Goal: Information Seeking & Learning: Learn about a topic

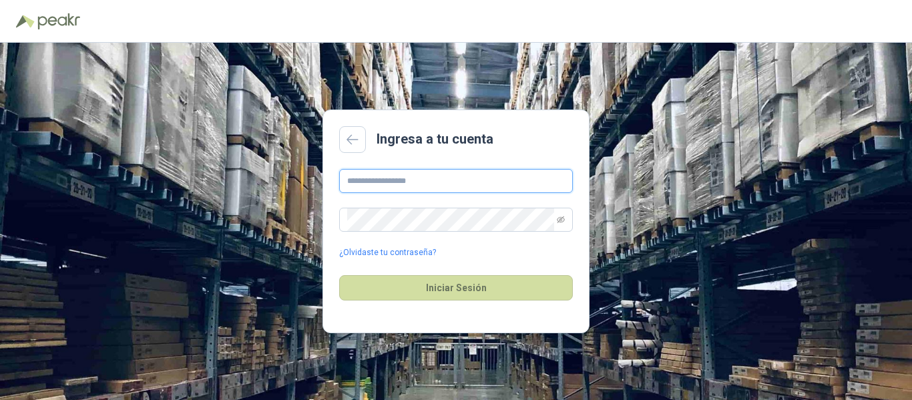
click at [399, 179] on input "text" at bounding box center [456, 181] width 234 height 24
type input "**********"
click at [339, 275] on button "Iniciar Sesión" at bounding box center [456, 287] width 234 height 25
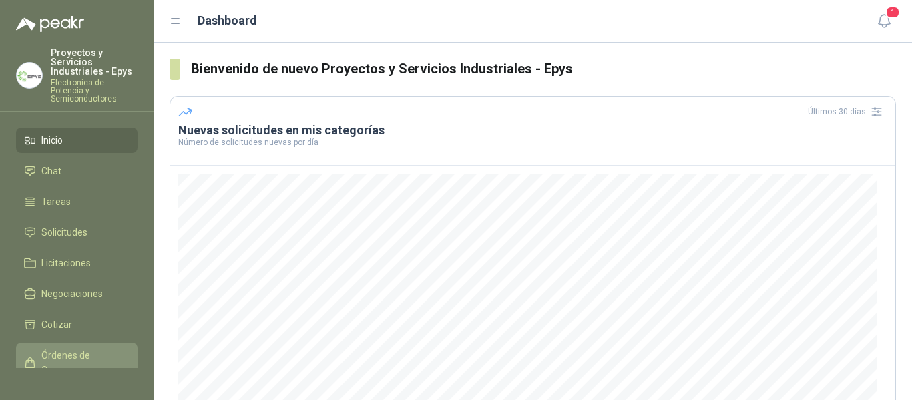
click at [65, 348] on span "Órdenes de Compra" at bounding box center [82, 362] width 83 height 29
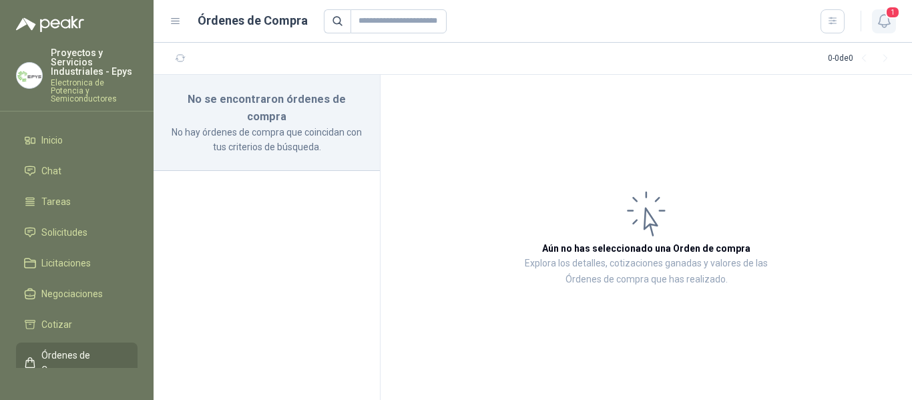
click at [882, 13] on icon "button" at bounding box center [884, 21] width 17 height 17
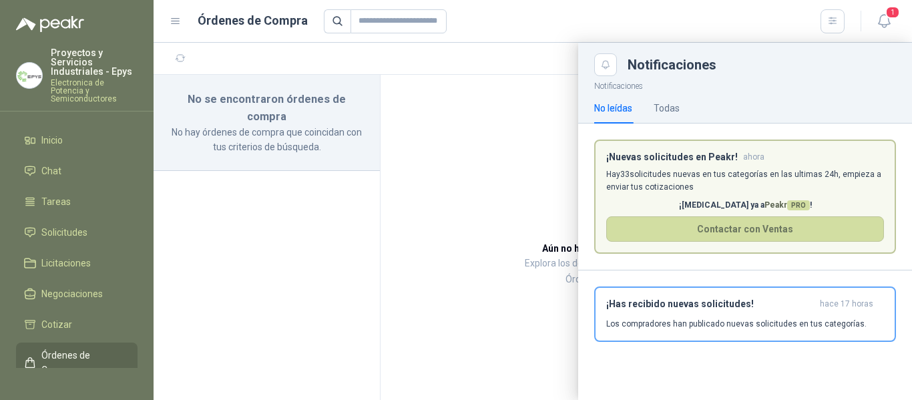
click at [743, 160] on span "ahora" at bounding box center [753, 157] width 21 height 11
click at [685, 186] on p "Hay 33 solicitudes nuevas en tus categorías en las ultimas 24h, empieza a envia…" at bounding box center [745, 180] width 278 height 25
click at [694, 190] on p "Hay 33 solicitudes nuevas en tus categorías en las ultimas 24h, empieza a envia…" at bounding box center [745, 180] width 278 height 25
click at [804, 183] on p "Hay 33 solicitudes nuevas en tus categorías en las ultimas 24h, empieza a envia…" at bounding box center [745, 180] width 278 height 25
click at [497, 200] on div at bounding box center [533, 221] width 759 height 357
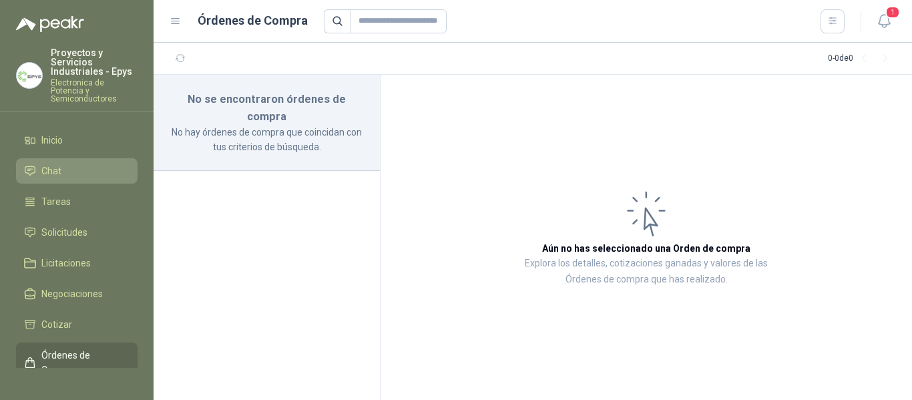
click at [81, 169] on li "Chat" at bounding box center [76, 171] width 105 height 15
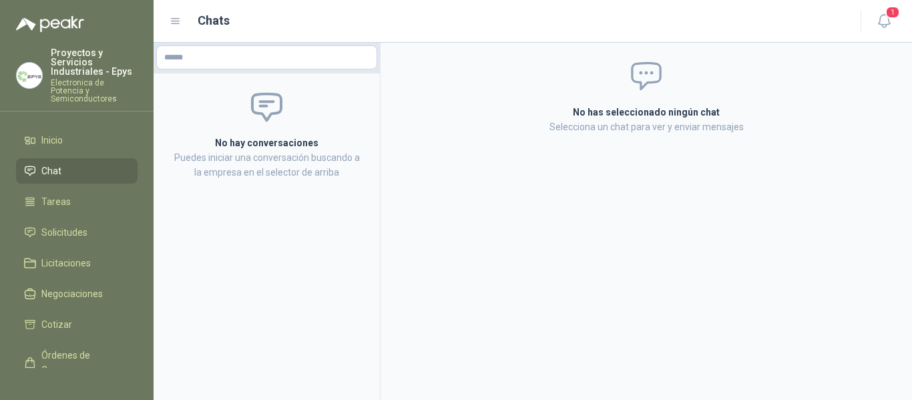
click at [82, 146] on ul "Inicio Chat Tareas Solicitudes Licitaciones Negociaciones Cotizar Órdenes de Co…" at bounding box center [77, 248] width 154 height 240
click at [82, 134] on li "Inicio" at bounding box center [76, 140] width 105 height 15
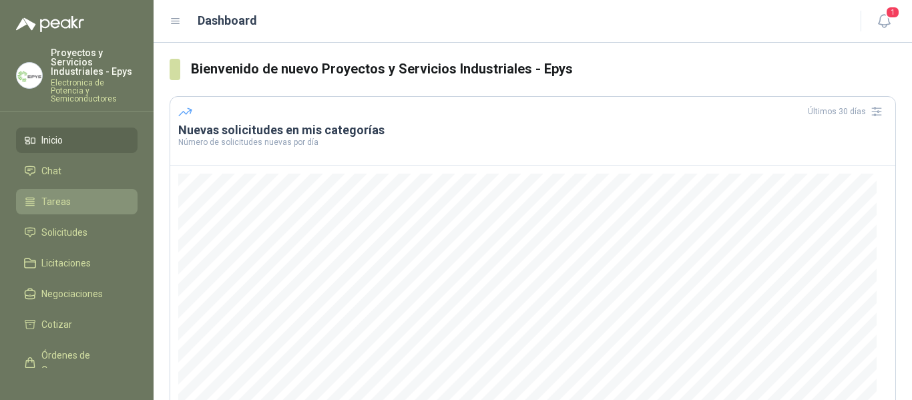
click at [89, 189] on link "Tareas" at bounding box center [77, 201] width 122 height 25
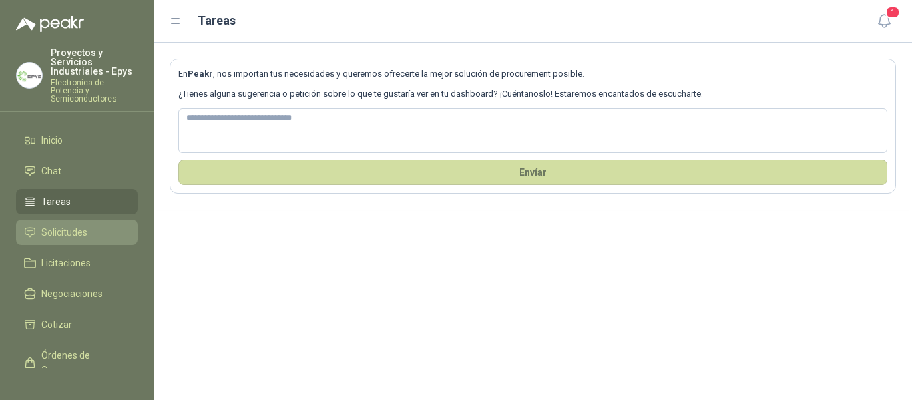
click at [73, 225] on span "Solicitudes" at bounding box center [64, 232] width 46 height 15
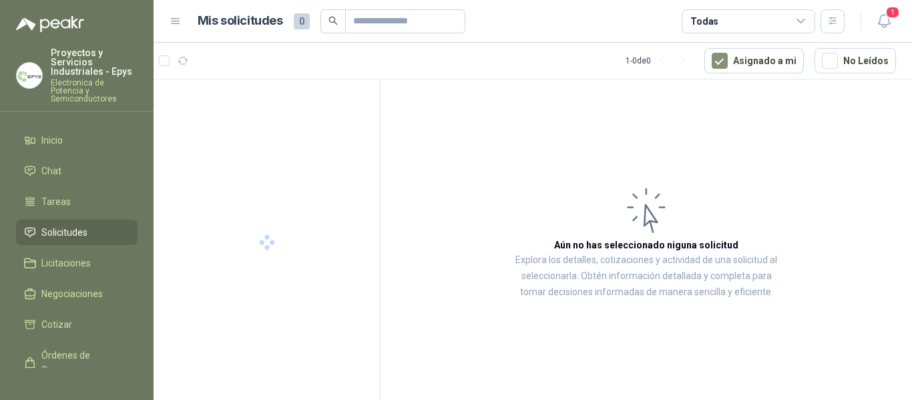
click at [83, 180] on ul "Inicio Chat Tareas Solicitudes Licitaciones Negociaciones Cotizar Órdenes de Co…" at bounding box center [77, 248] width 154 height 240
click at [76, 194] on li "Tareas" at bounding box center [76, 201] width 105 height 15
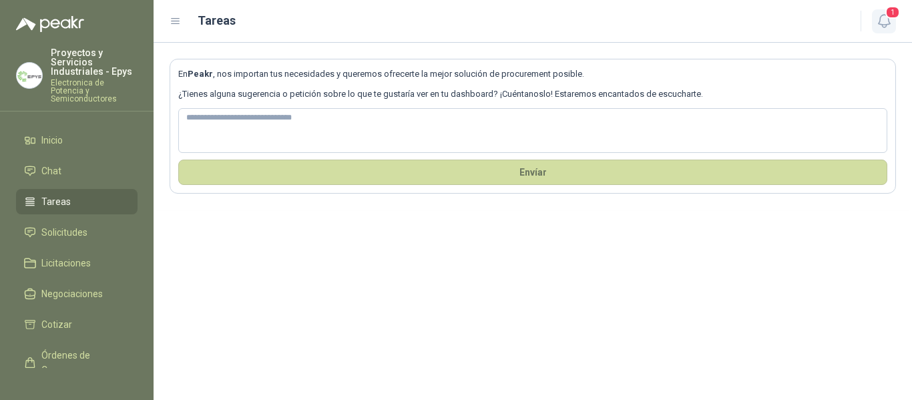
click at [889, 14] on span "1" at bounding box center [892, 12] width 15 height 13
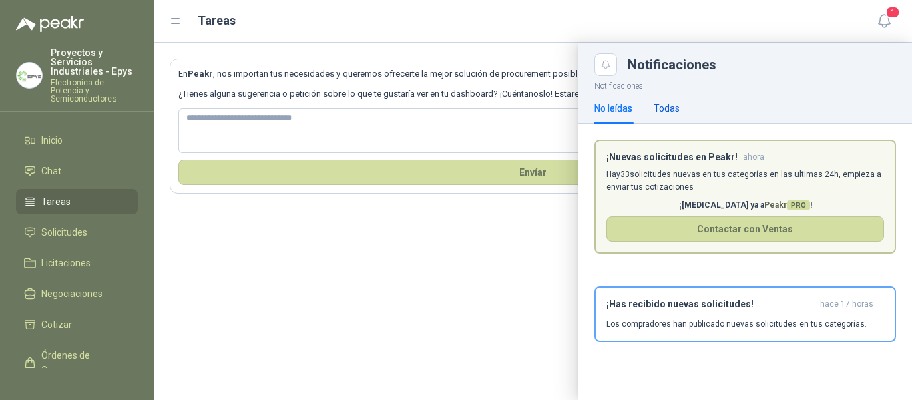
click at [665, 104] on div "Todas" at bounding box center [667, 108] width 26 height 15
click at [698, 171] on p "Hay 33 solicitudes nuevas en tus categorías en las ultimas 24h, empieza a envia…" at bounding box center [745, 180] width 278 height 25
click at [767, 162] on header "¡Nuevas solicitudes en Peakr! ahora" at bounding box center [745, 157] width 278 height 11
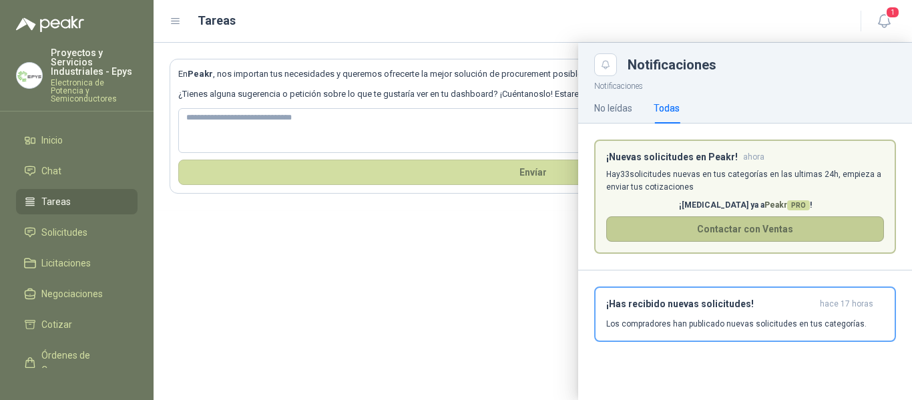
click at [720, 224] on button "Contactar con Ventas" at bounding box center [745, 228] width 278 height 25
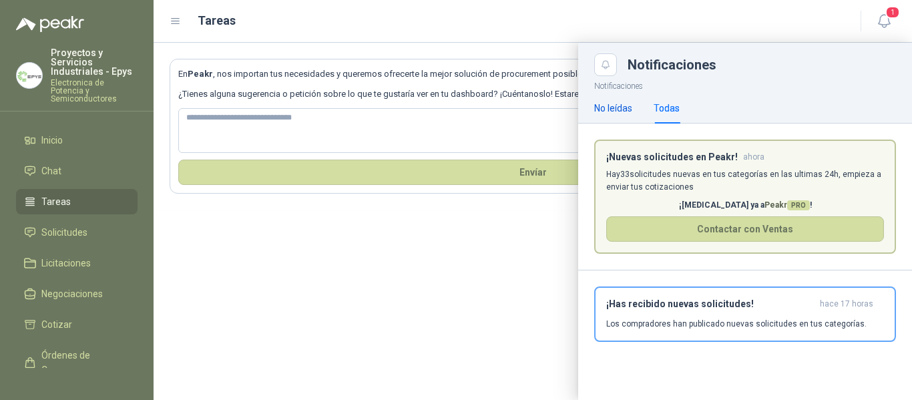
click at [598, 102] on div "No leídas" at bounding box center [613, 108] width 38 height 15
click at [611, 68] on icon "Close" at bounding box center [605, 64] width 11 height 11
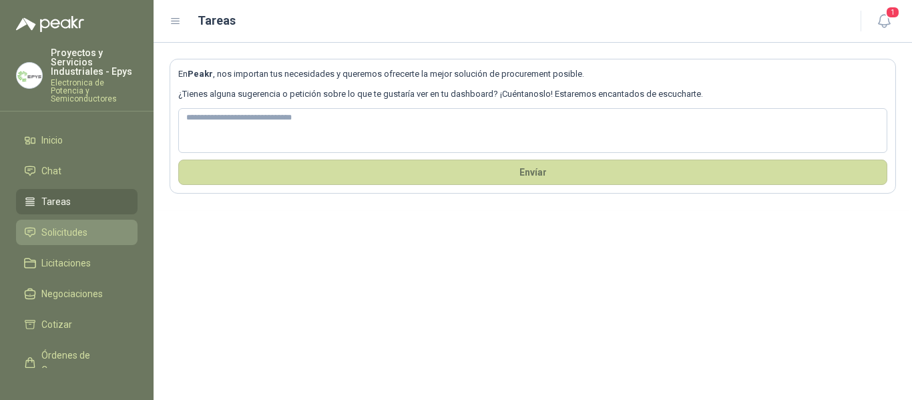
click at [65, 227] on span "Solicitudes" at bounding box center [64, 232] width 46 height 15
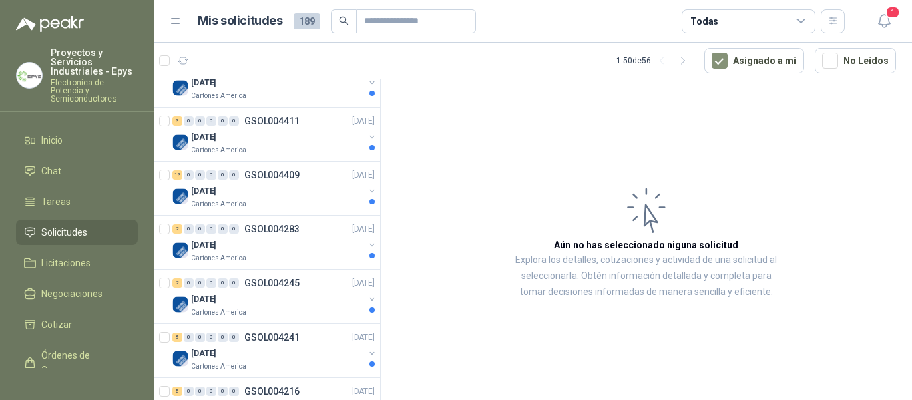
scroll to position [2520, 0]
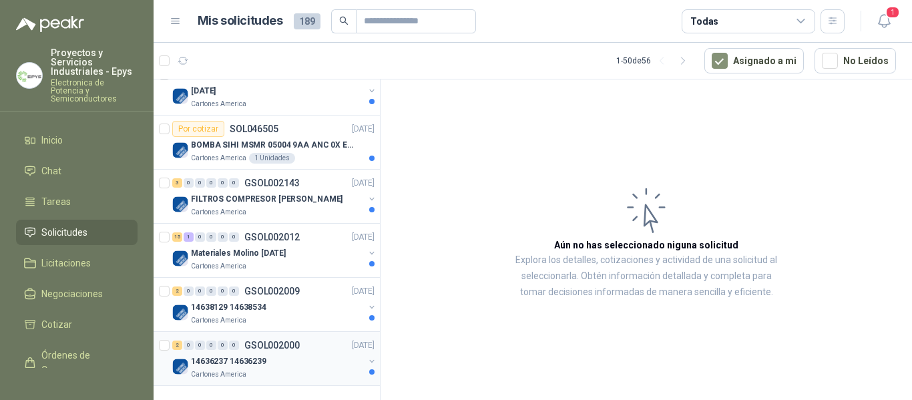
click at [307, 367] on div "14636237 14636239" at bounding box center [277, 361] width 173 height 16
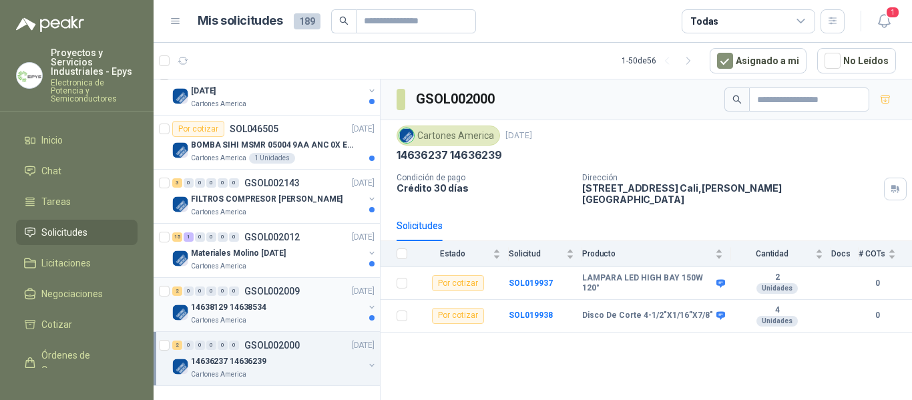
click at [317, 303] on div "14638129 14638534" at bounding box center [277, 307] width 173 height 16
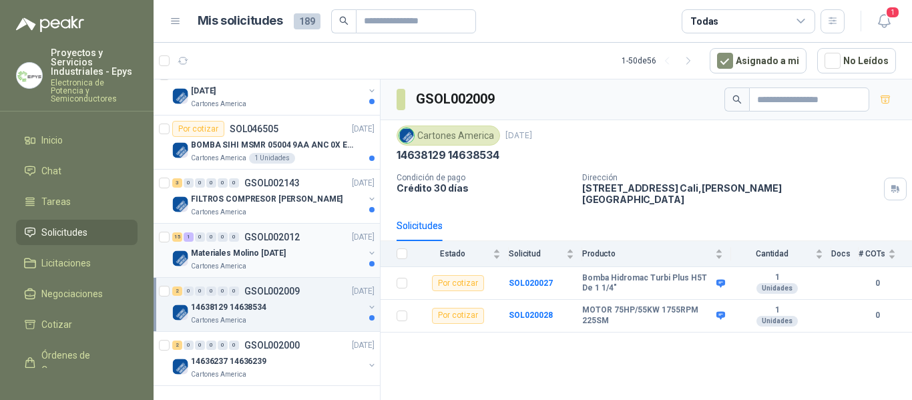
click at [313, 246] on div "Materiales Molino [DATE]" at bounding box center [277, 253] width 173 height 16
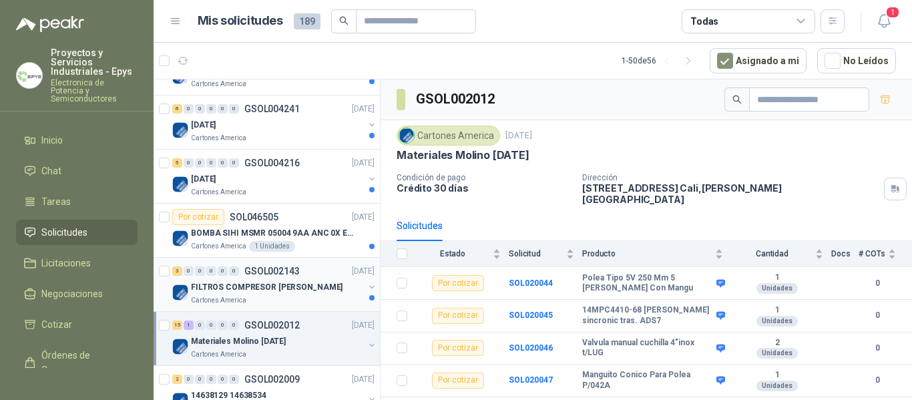
scroll to position [2453, 0]
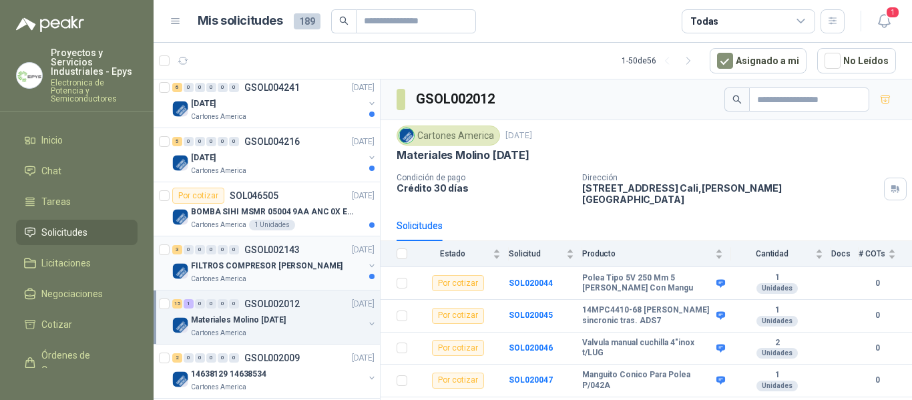
click at [274, 274] on div "Cartones America" at bounding box center [277, 279] width 173 height 11
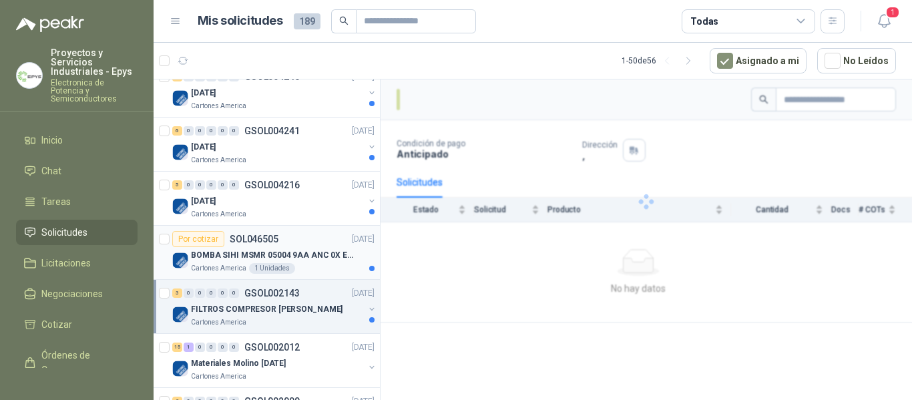
scroll to position [2386, 0]
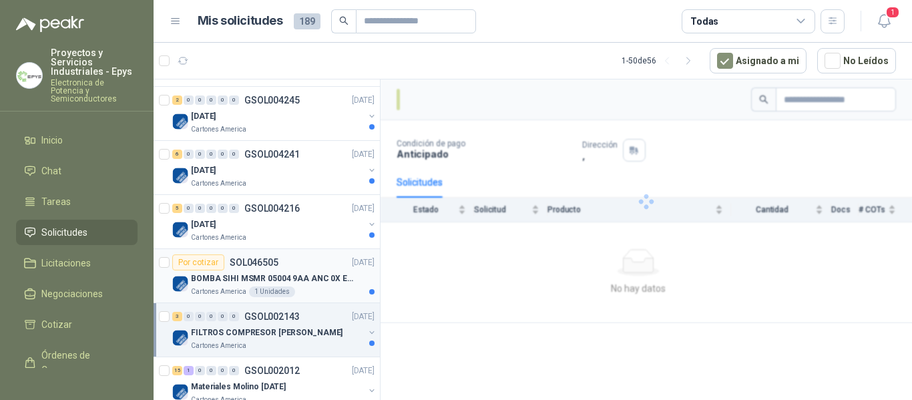
click at [284, 286] on div "BOMBA SIHI MSMR 05004 9AA ANC 0X EAB (Solo la bomba)" at bounding box center [283, 278] width 184 height 16
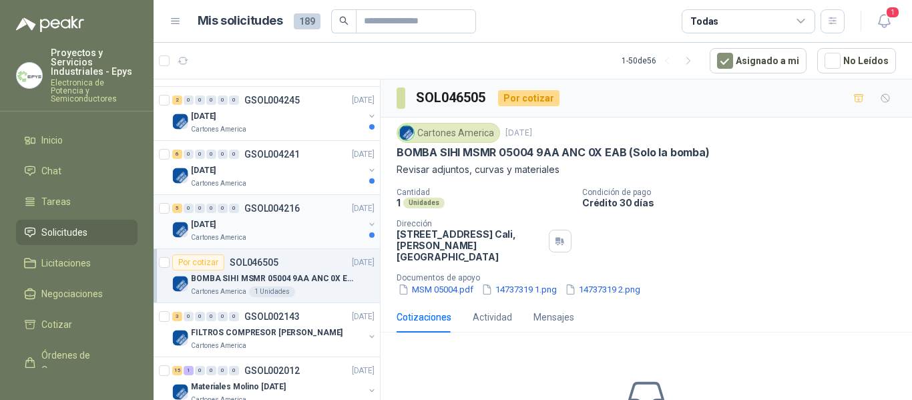
click at [248, 238] on div "Cartones America" at bounding box center [277, 237] width 173 height 11
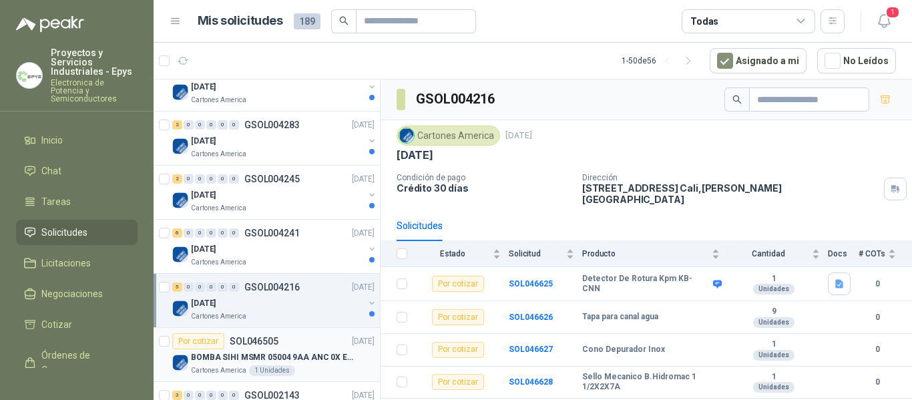
scroll to position [2253, 0]
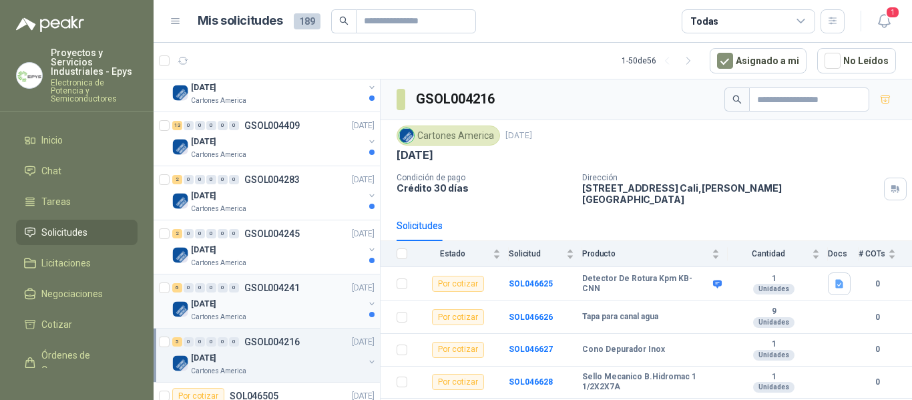
click at [278, 292] on p "GSOL004241" at bounding box center [271, 287] width 55 height 9
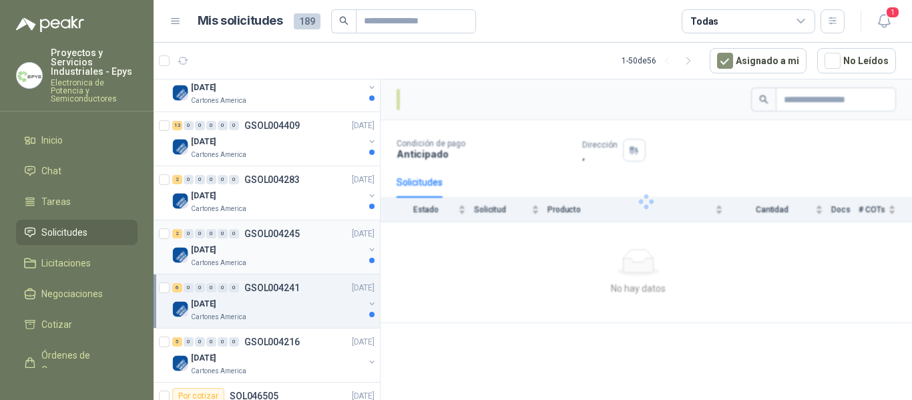
click at [286, 234] on p "GSOL004245" at bounding box center [271, 233] width 55 height 9
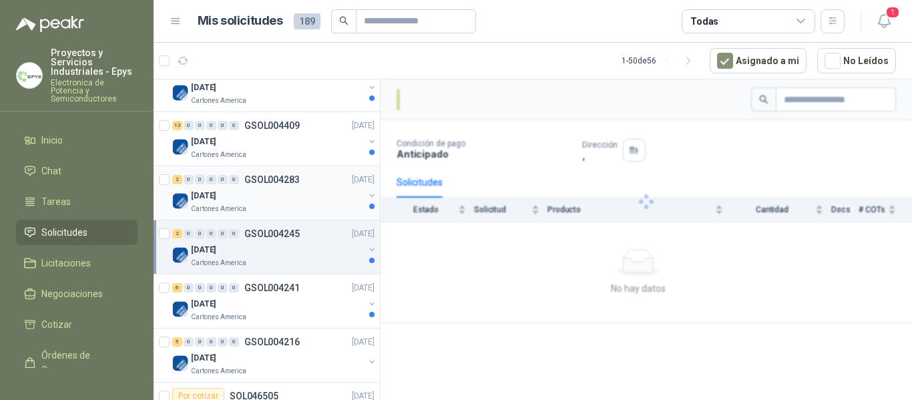
click at [295, 183] on p "GSOL004283" at bounding box center [271, 179] width 55 height 9
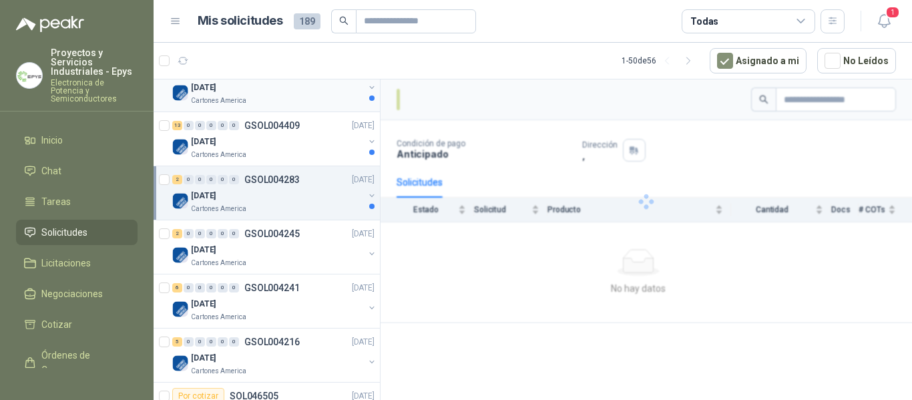
scroll to position [2119, 0]
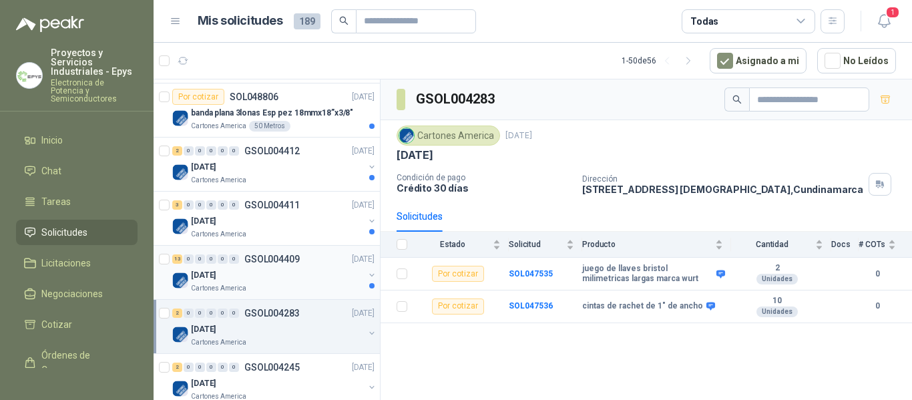
click at [280, 272] on div "[DATE]" at bounding box center [277, 275] width 173 height 16
click at [290, 220] on div "[DATE]" at bounding box center [277, 221] width 173 height 16
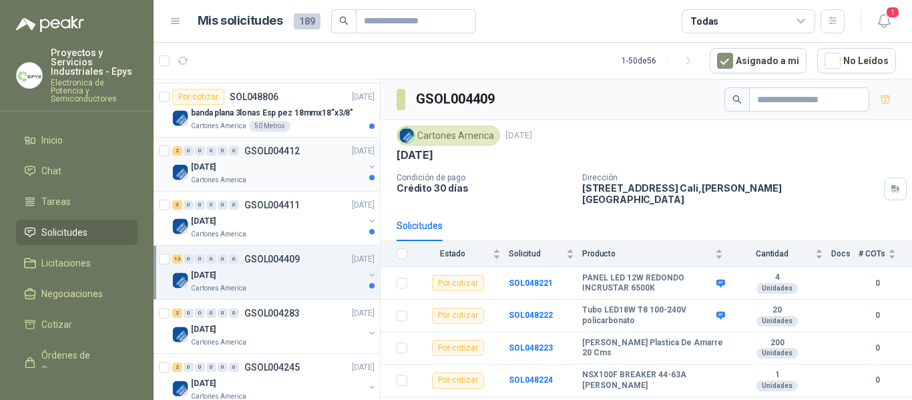
click at [293, 170] on div "[DATE]" at bounding box center [277, 167] width 173 height 16
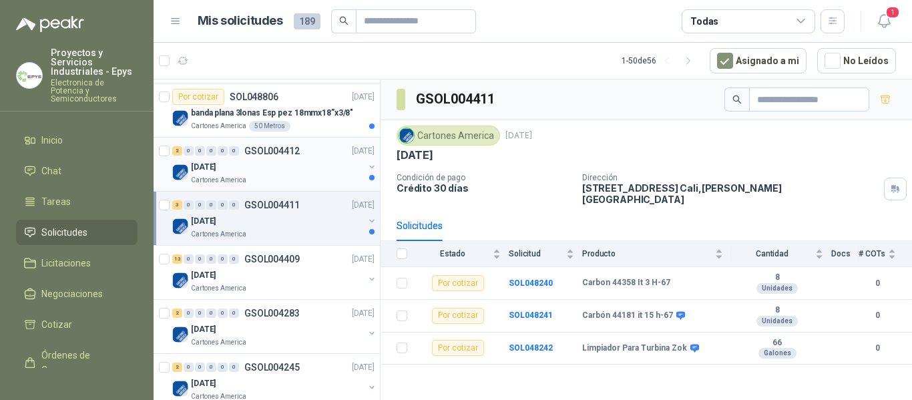
click at [292, 119] on p "banda plana 3lonas Esp pez 18mmx18”x3/8"" at bounding box center [272, 113] width 162 height 13
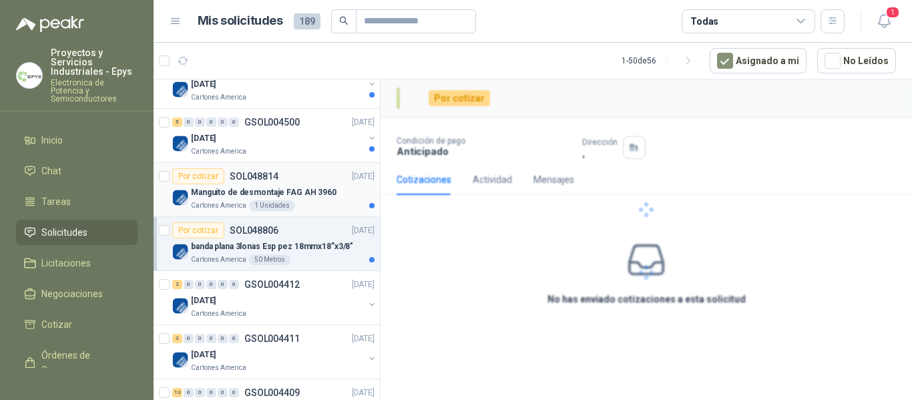
scroll to position [1919, 0]
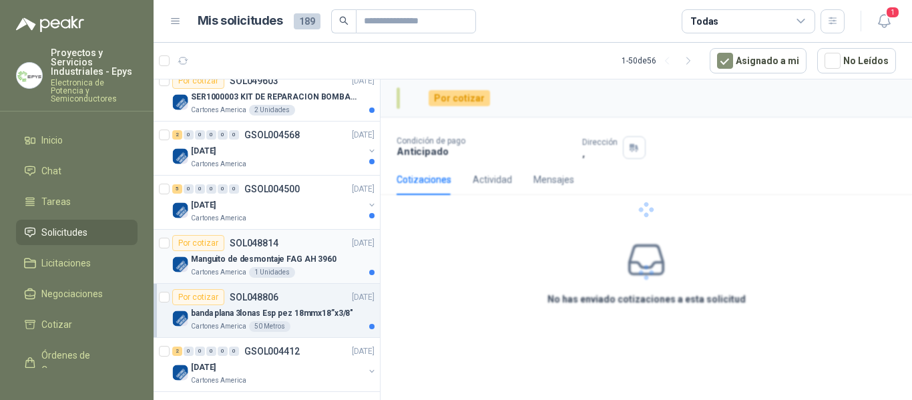
click at [291, 266] on div "Manguito de desmontaje FAG AH 3960" at bounding box center [283, 259] width 184 height 16
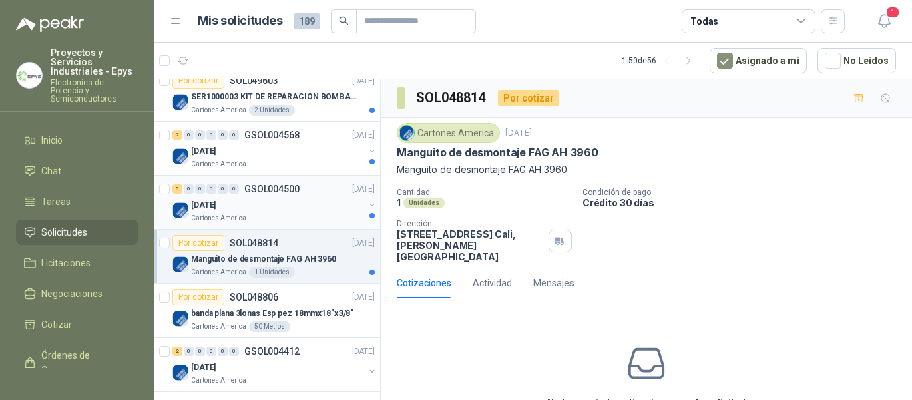
click at [292, 218] on div "Cartones America" at bounding box center [277, 218] width 173 height 11
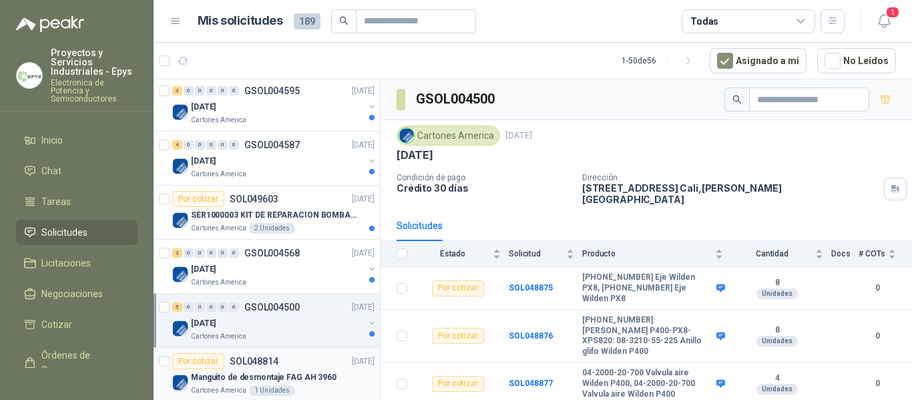
scroll to position [1785, 0]
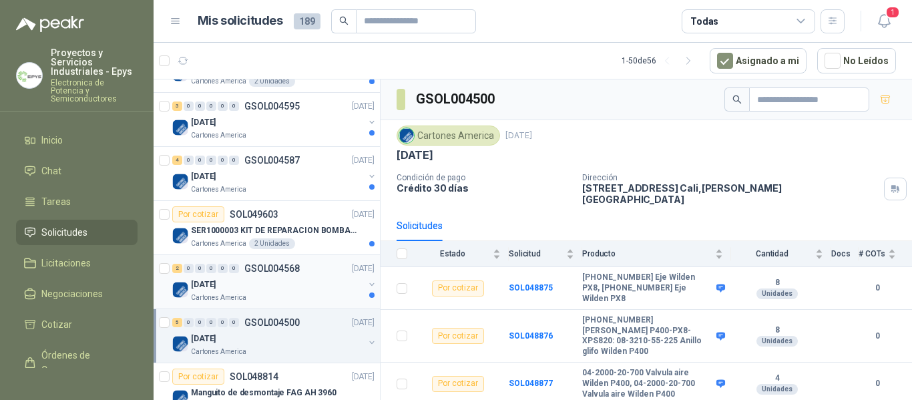
click at [287, 295] on div "Cartones America" at bounding box center [277, 297] width 173 height 11
click at [296, 218] on div "Por cotizar SOL049603 [DATE]" at bounding box center [273, 214] width 202 height 16
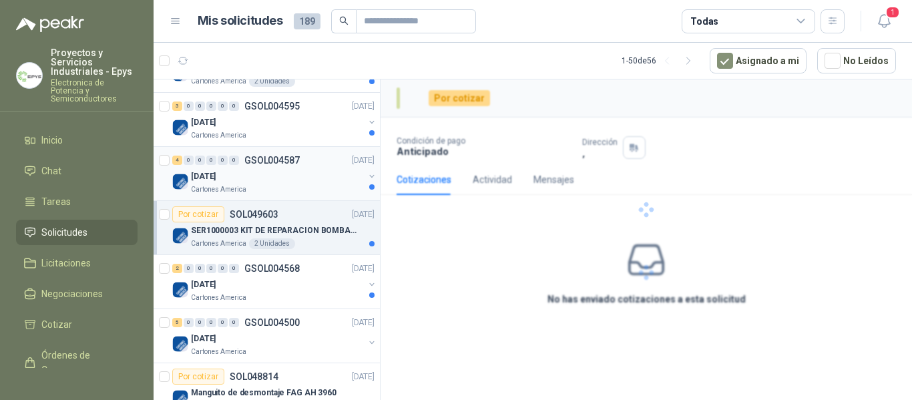
click at [308, 178] on div "[DATE]" at bounding box center [277, 176] width 173 height 16
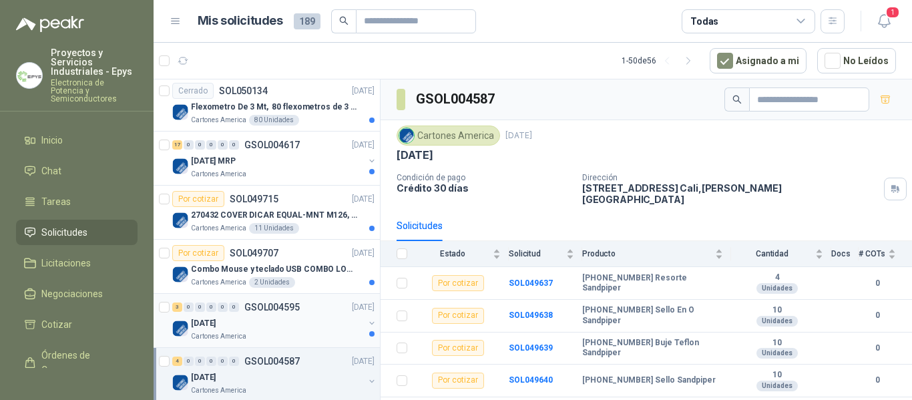
scroll to position [1585, 0]
click at [318, 328] on div "[DATE]" at bounding box center [277, 322] width 173 height 16
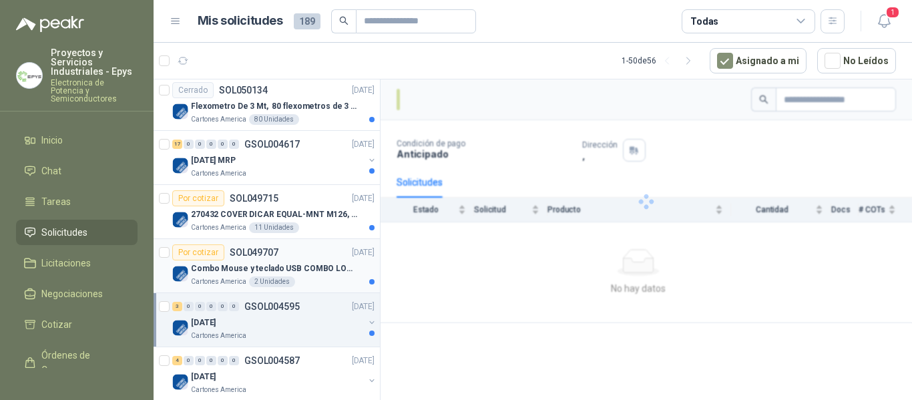
click at [328, 254] on div "Por cotizar SOL049707 [DATE]" at bounding box center [273, 252] width 202 height 16
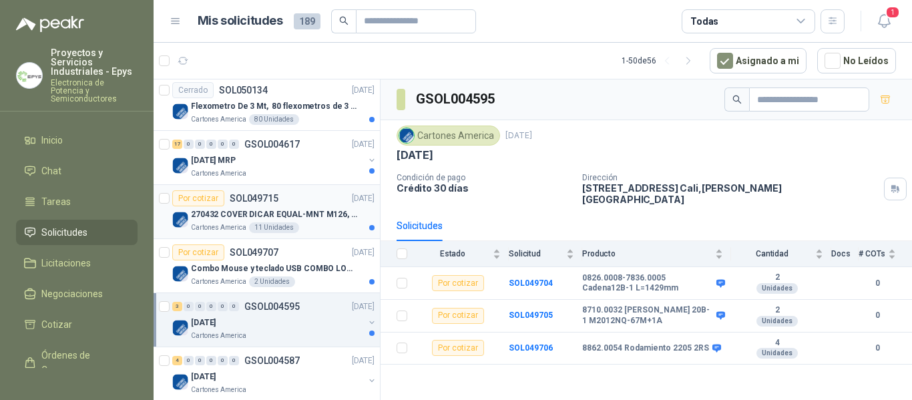
click at [325, 206] on div "Por cotizar SOL049715 [DATE]" at bounding box center [273, 198] width 202 height 16
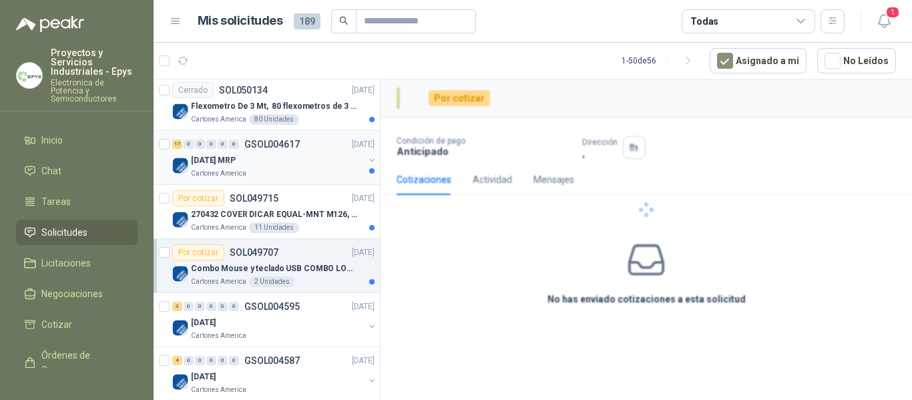
click at [325, 171] on div "Cartones America" at bounding box center [277, 173] width 173 height 11
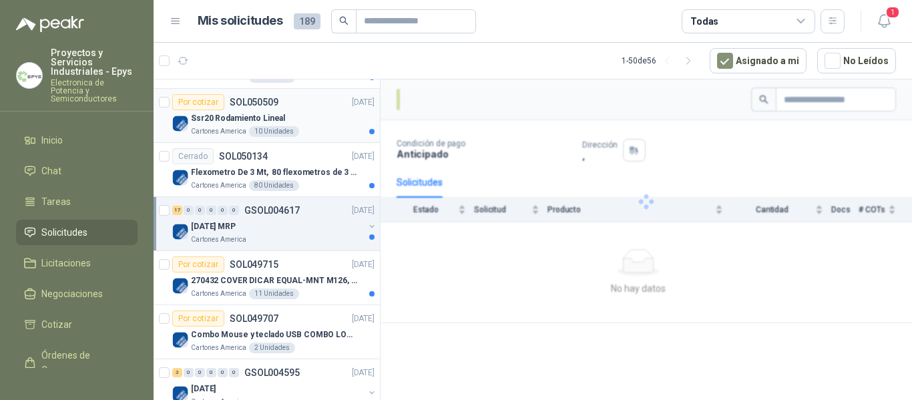
scroll to position [1452, 0]
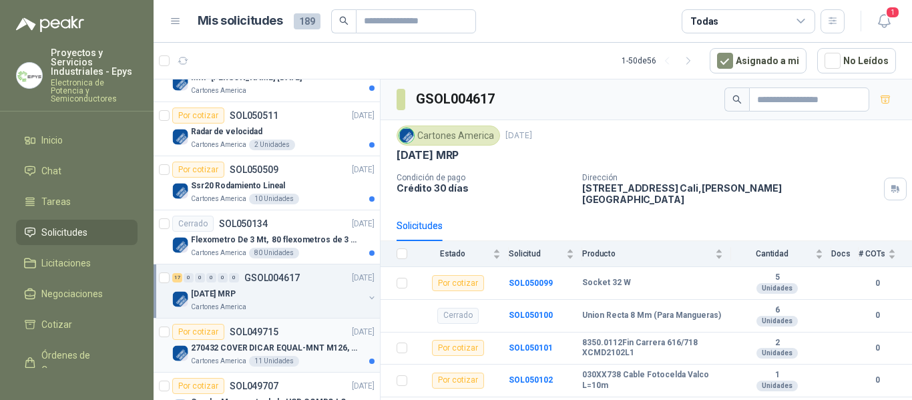
click at [322, 355] on div "270432 COVER DICAR EQUAL-MNT M126, 5486" at bounding box center [283, 348] width 184 height 16
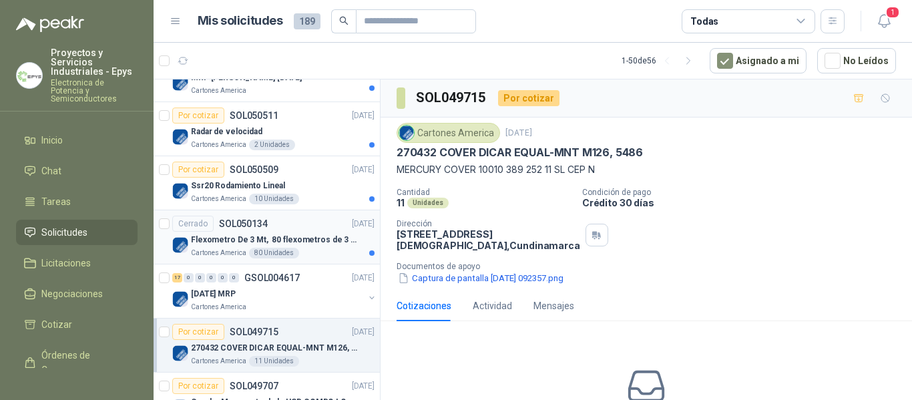
click at [328, 230] on div "Cerrado SOL050134 [DATE]" at bounding box center [273, 224] width 202 height 16
click at [317, 180] on div "Ssr20 Rodamiento Lineal" at bounding box center [283, 186] width 184 height 16
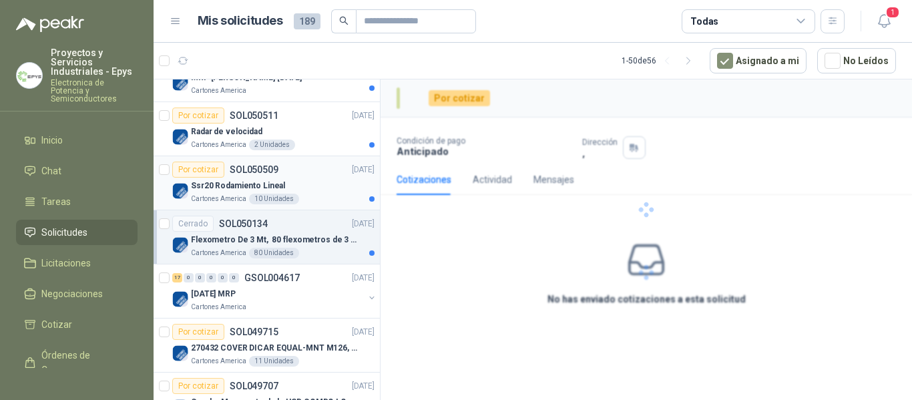
click at [314, 156] on article "Por cotizar SOL050509 [DATE] Ssr20 Rodamiento Lineal Cartones America 10 Unidad…" at bounding box center [267, 183] width 226 height 54
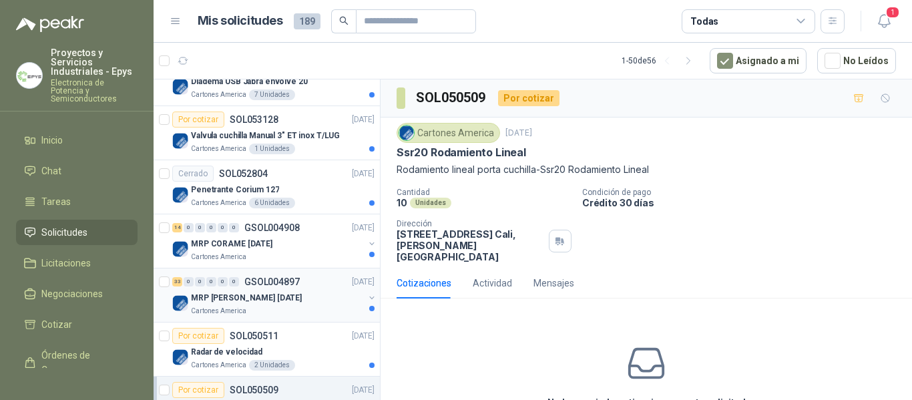
scroll to position [1251, 0]
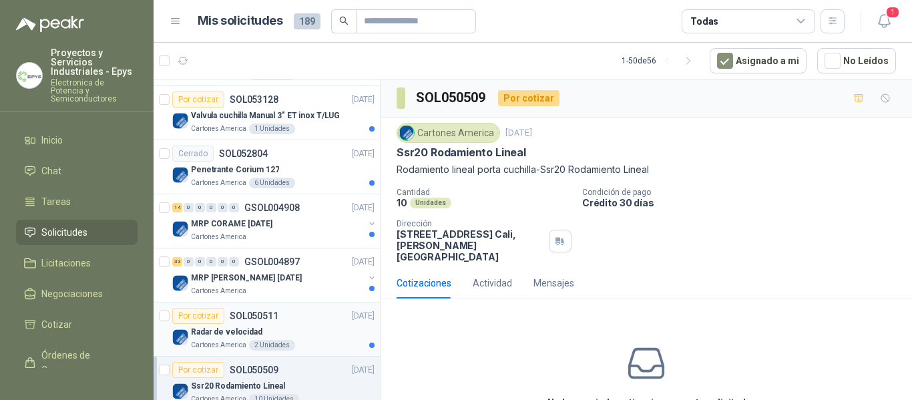
click at [333, 342] on div "Cartones America 2 Unidades" at bounding box center [283, 345] width 184 height 11
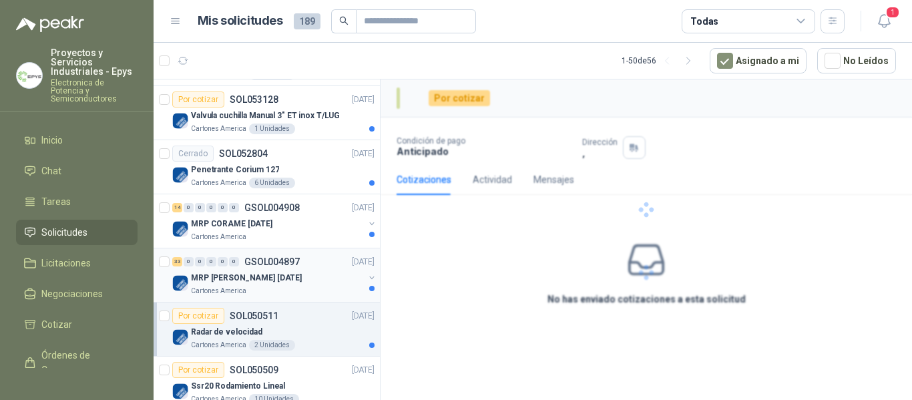
click at [331, 275] on div "MRP [PERSON_NAME] [DATE]" at bounding box center [277, 278] width 173 height 16
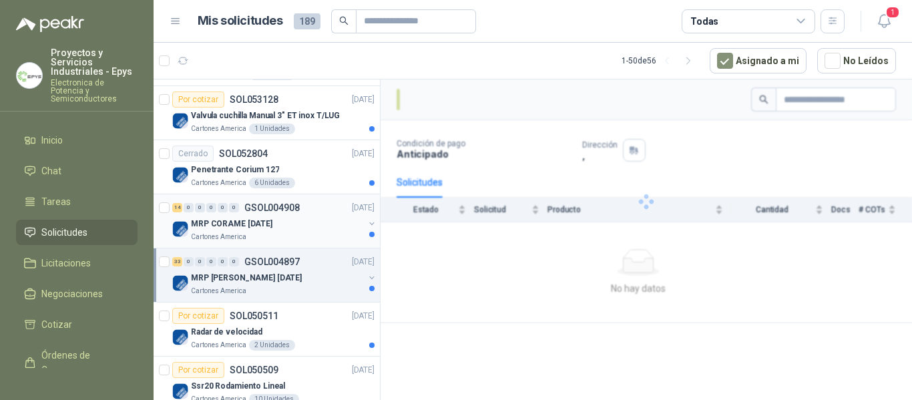
click at [333, 224] on div "MRP CORAME [DATE]" at bounding box center [277, 224] width 173 height 16
click at [339, 180] on div "Cartones America 6 Unidades" at bounding box center [283, 183] width 184 height 11
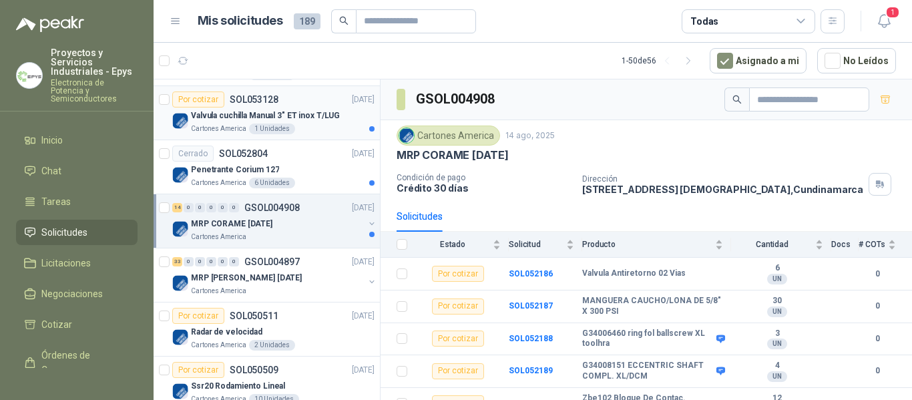
click at [354, 110] on div "Valvula cuchilla Manual 3" ET inox T/LUG" at bounding box center [283, 116] width 184 height 16
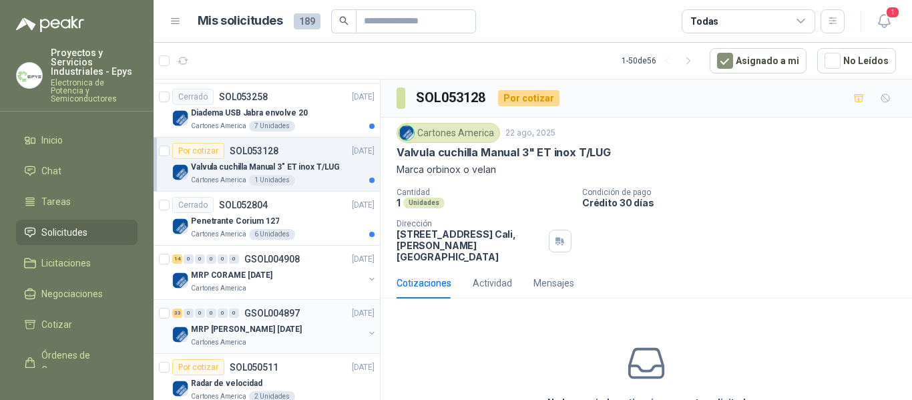
scroll to position [1118, 0]
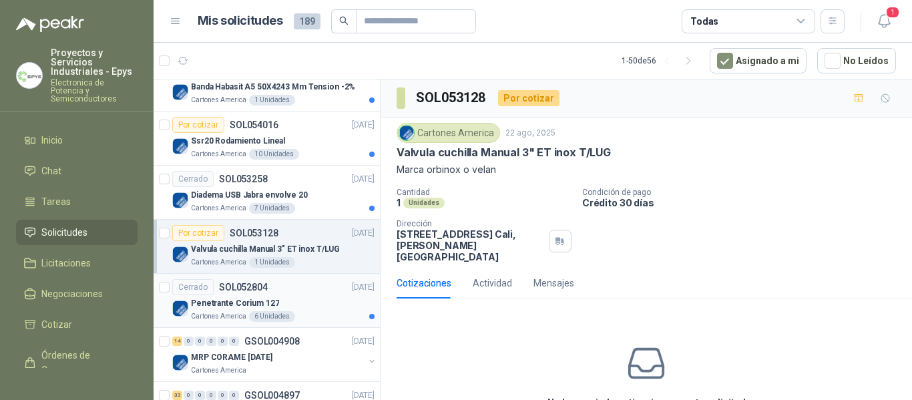
click at [331, 306] on div "Penetrante Corium 127" at bounding box center [283, 303] width 184 height 16
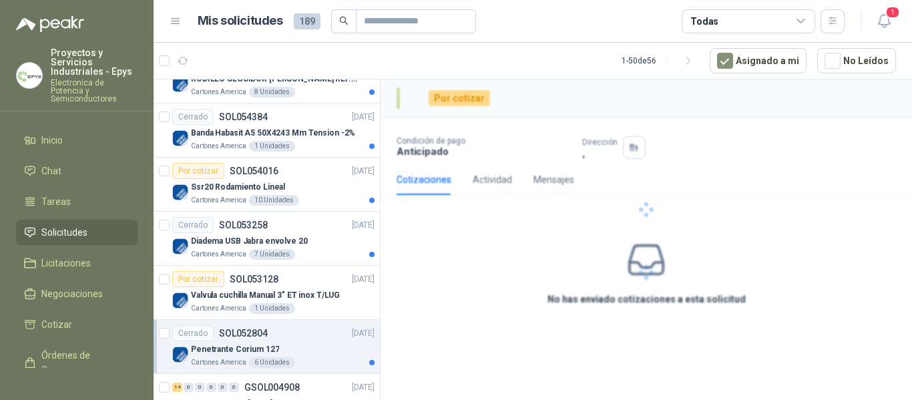
scroll to position [1051, 0]
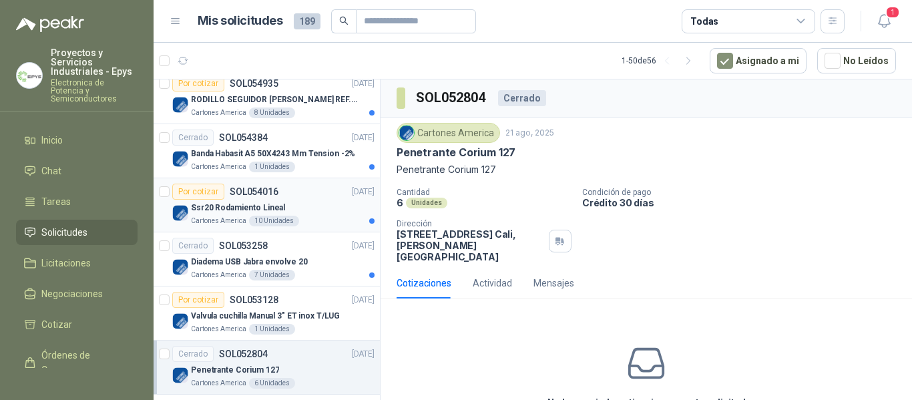
click at [324, 198] on div "Por cotizar SOL054016 [DATE]" at bounding box center [273, 192] width 202 height 16
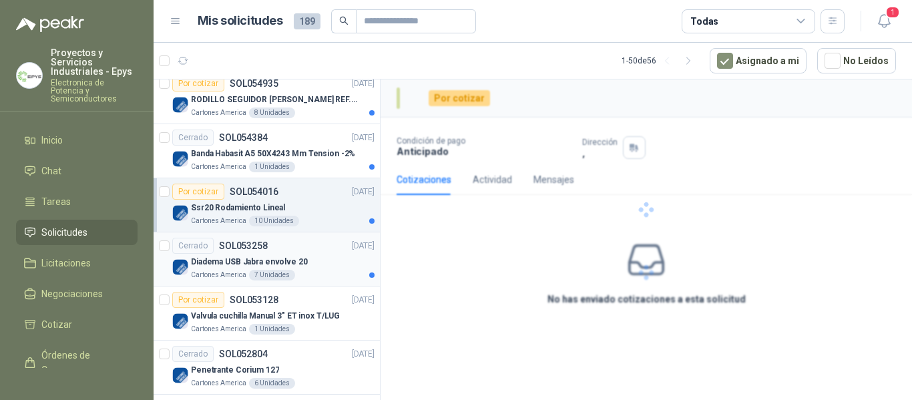
click at [315, 268] on div "Diadema USB Jabra envolve 20" at bounding box center [283, 262] width 184 height 16
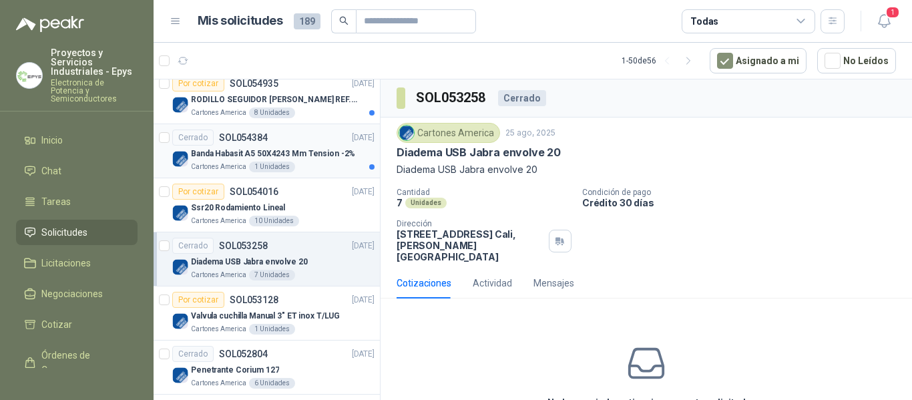
click at [334, 172] on div "Cartones America 1 Unidades" at bounding box center [283, 167] width 184 height 11
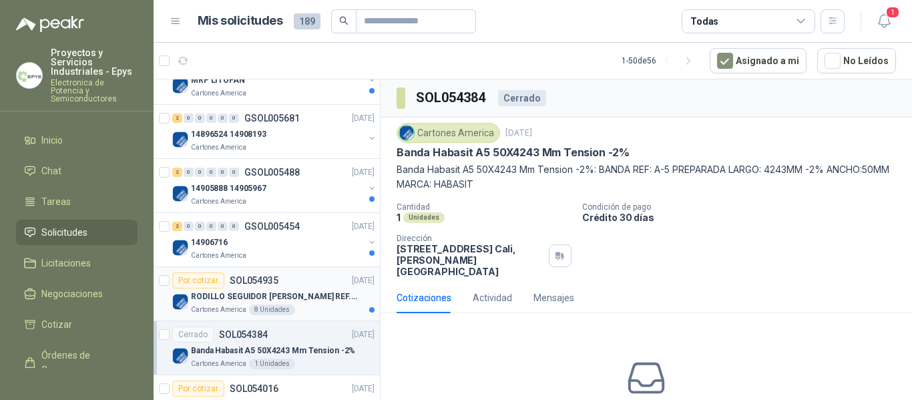
scroll to position [851, 0]
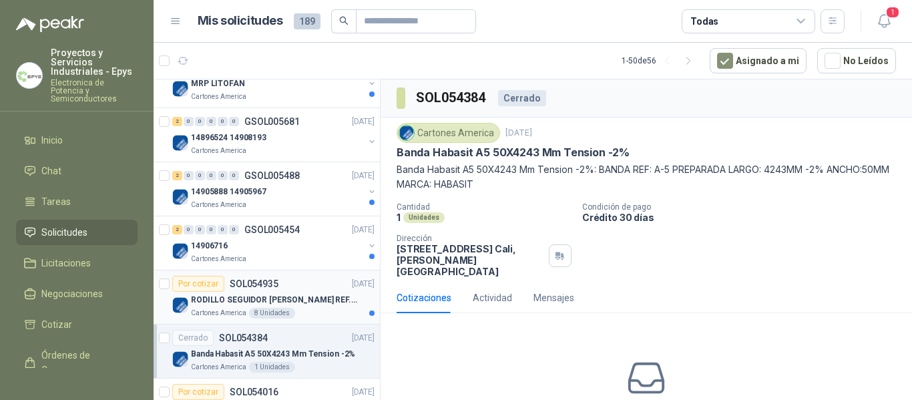
click at [324, 317] on div "Cartones America 8 Unidades" at bounding box center [283, 313] width 184 height 11
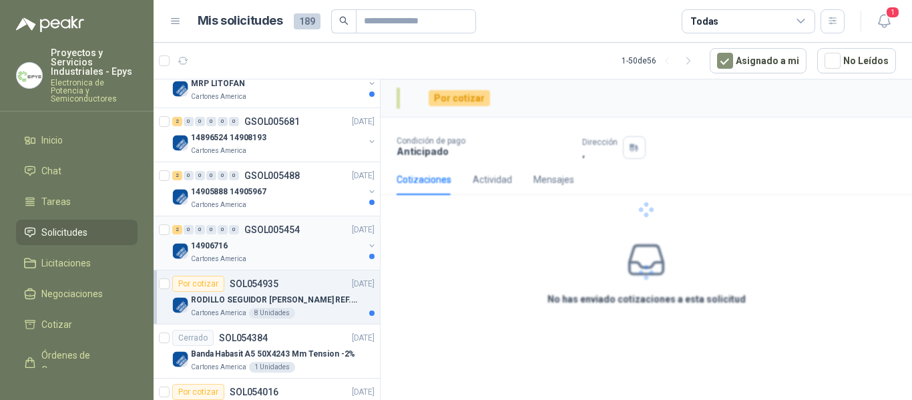
click at [333, 253] on div "14906716" at bounding box center [277, 246] width 173 height 16
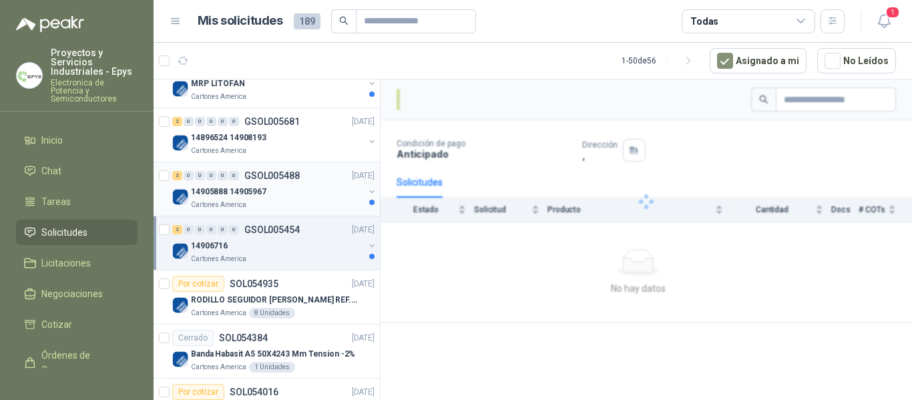
click at [328, 198] on div "14905888 14905967" at bounding box center [277, 192] width 173 height 16
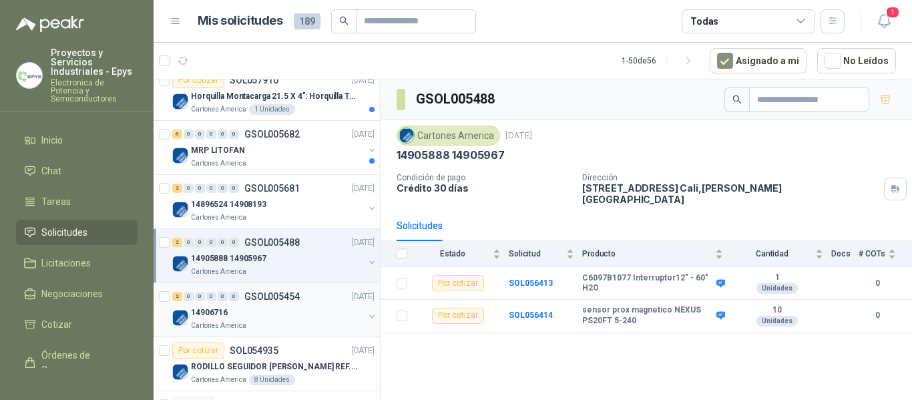
scroll to position [717, 0]
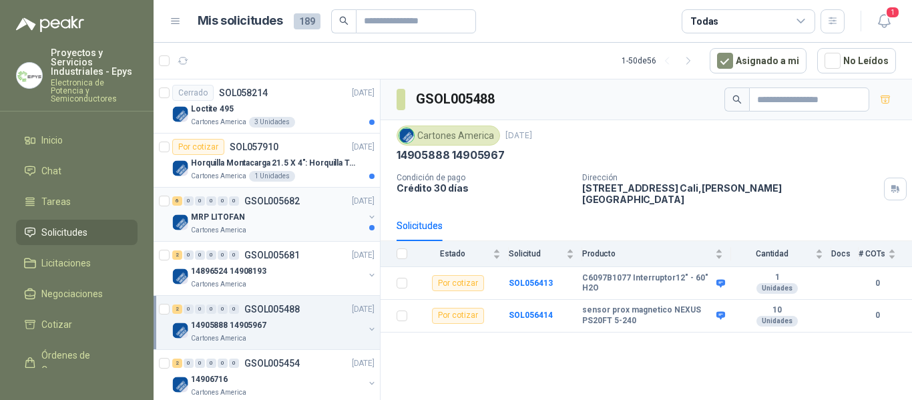
click at [333, 225] on div "Cartones America" at bounding box center [277, 230] width 173 height 11
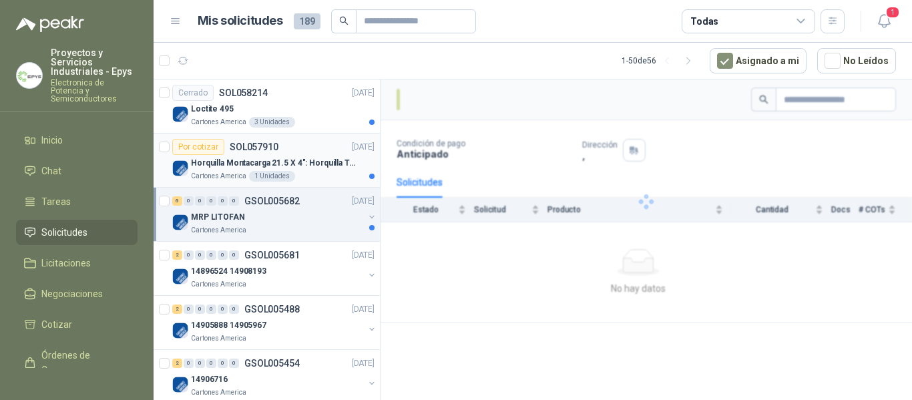
click at [347, 170] on div "Horquilla Montacarga 21.5 X 4": Horquilla Telescopica Overall size 2108 x 660 x…" at bounding box center [283, 163] width 184 height 16
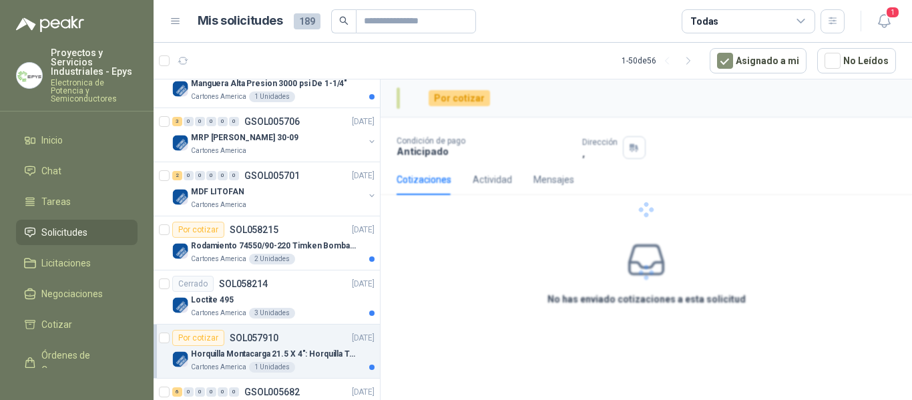
scroll to position [517, 0]
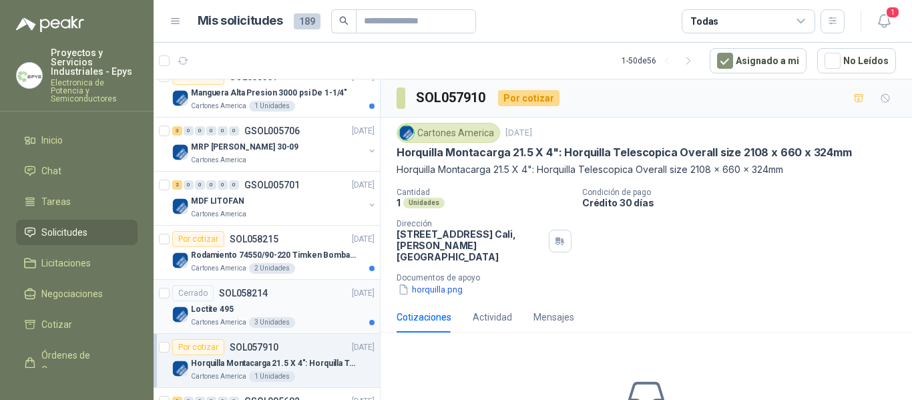
click at [334, 300] on div "Cerrado SOL058214 [DATE]" at bounding box center [273, 293] width 202 height 16
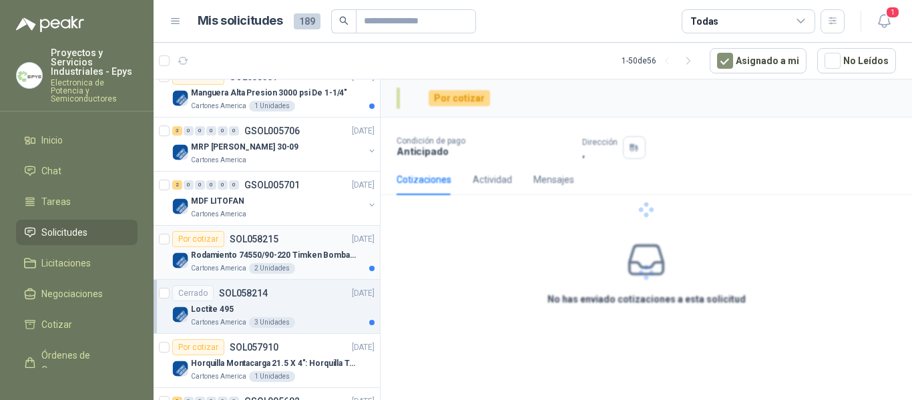
click at [352, 244] on p "[DATE]" at bounding box center [363, 239] width 23 height 13
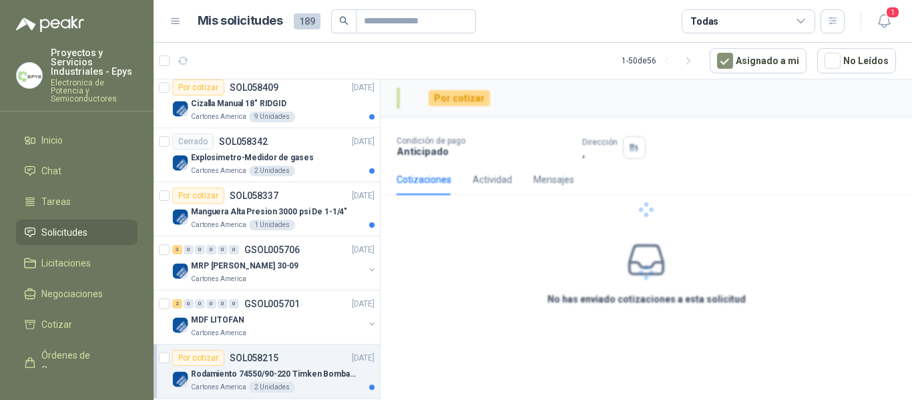
scroll to position [383, 0]
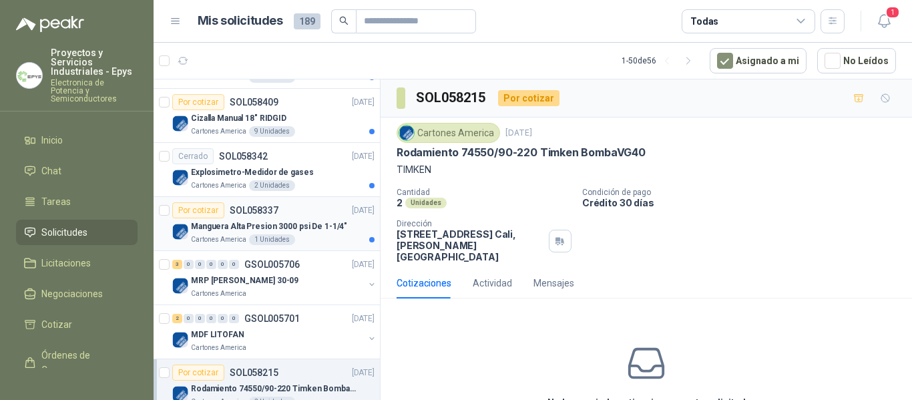
click at [339, 248] on article "Por cotizar SOL058337 [DATE] [PERSON_NAME] Presion 3000 psi De 1-1/4" Cartones …" at bounding box center [267, 224] width 226 height 54
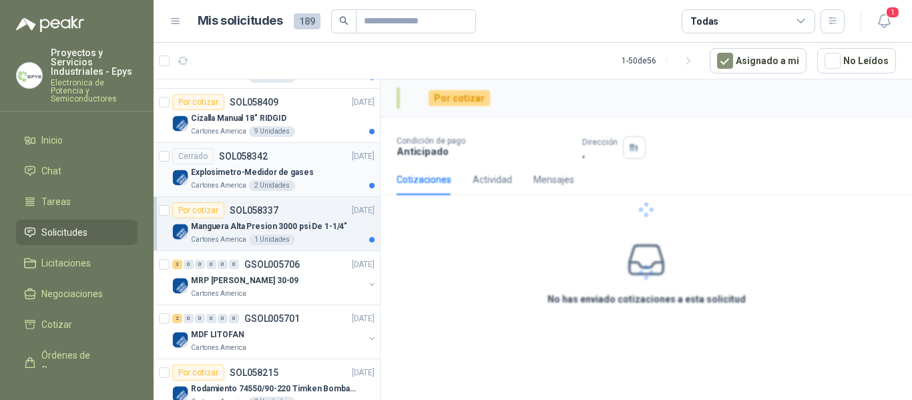
click at [345, 170] on div "Explosimetro-Medidor de gases" at bounding box center [283, 172] width 184 height 16
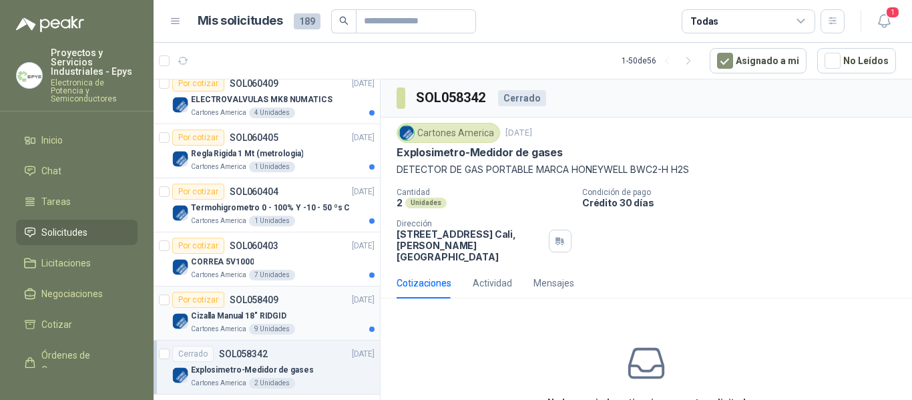
scroll to position [183, 0]
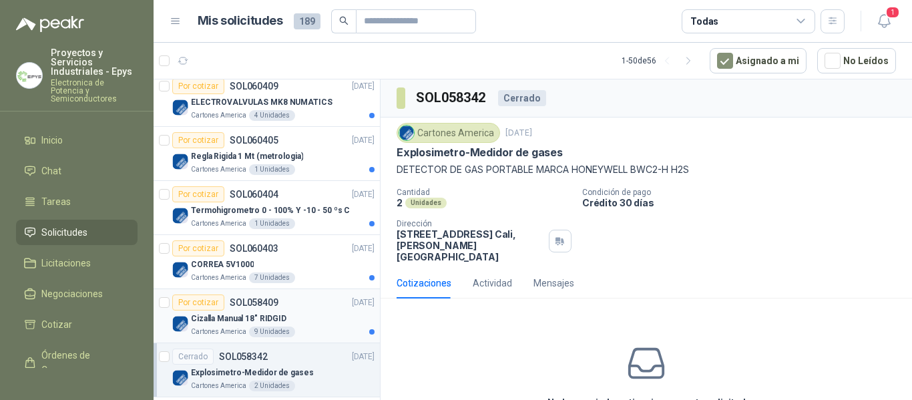
click at [329, 318] on div "Cizalla Manual 18" RIDGID" at bounding box center [283, 318] width 184 height 16
click at [339, 273] on div "Cartones America 7 Unidades" at bounding box center [283, 277] width 184 height 11
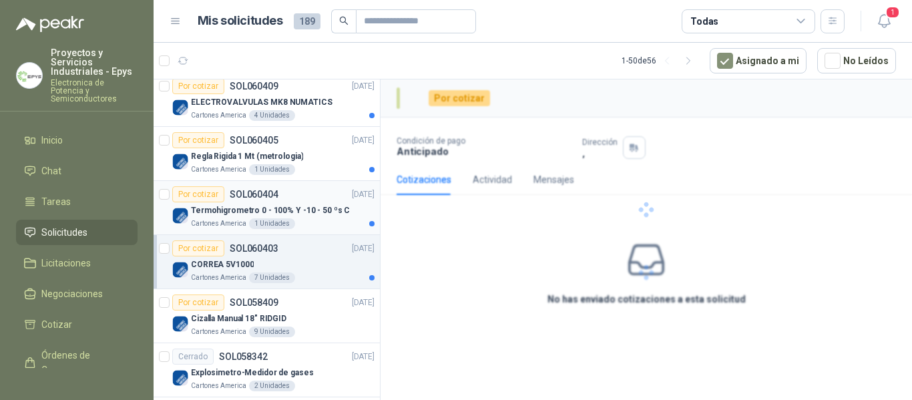
click at [359, 206] on div "Termohigrometro 0 - 100% Y -10 - 50 ºs C" at bounding box center [283, 210] width 184 height 16
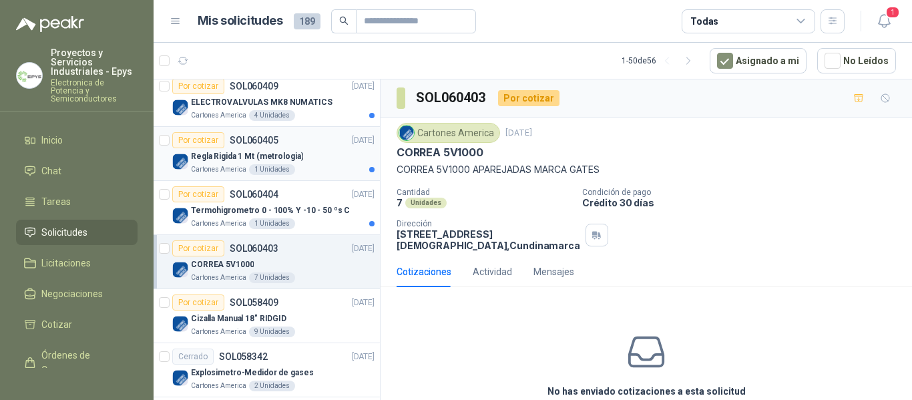
click at [339, 154] on div "Regla Rigida 1 Mt (metrologia)" at bounding box center [283, 156] width 184 height 16
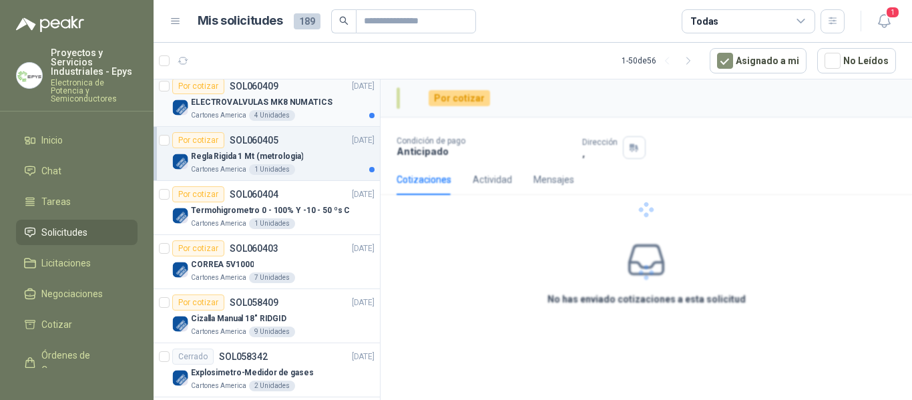
click at [334, 125] on article "Por cotizar SOL060409 [DATE] ELECTROVALVULAS MK8 NUMATICS Cartones America 4 U…" at bounding box center [267, 100] width 226 height 54
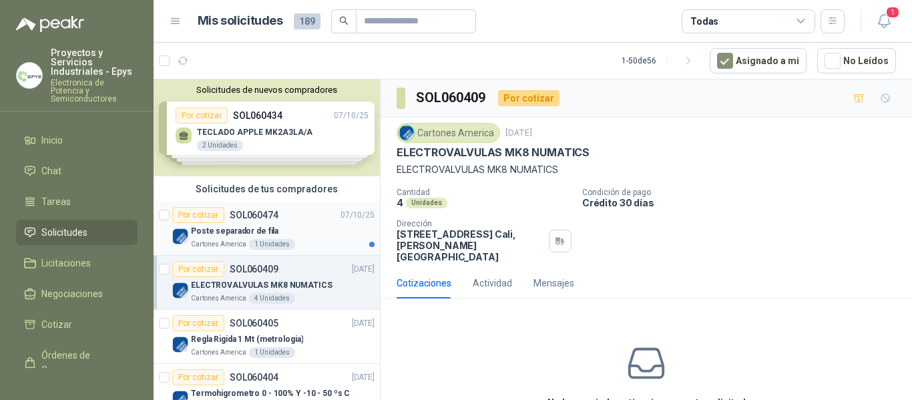
click at [341, 231] on div "Poste separador de fila" at bounding box center [283, 231] width 184 height 16
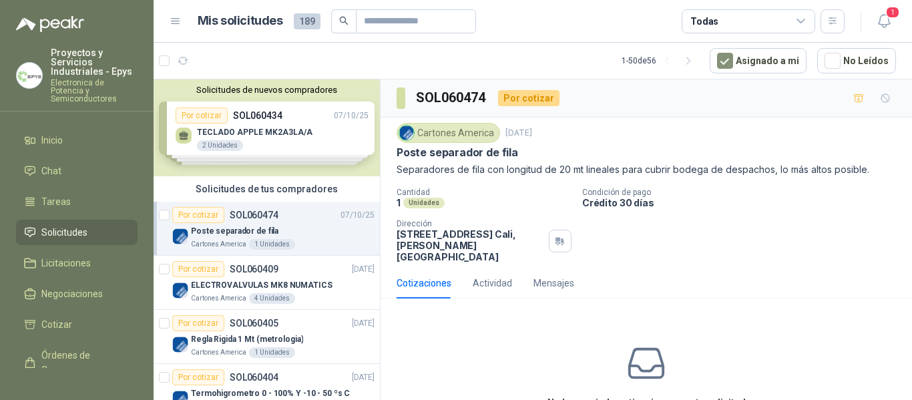
click at [310, 127] on div "Solicitudes de nuevos compradores Por cotizar SOL060434 [DATE] TECLADO APPLE MK…" at bounding box center [267, 127] width 226 height 97
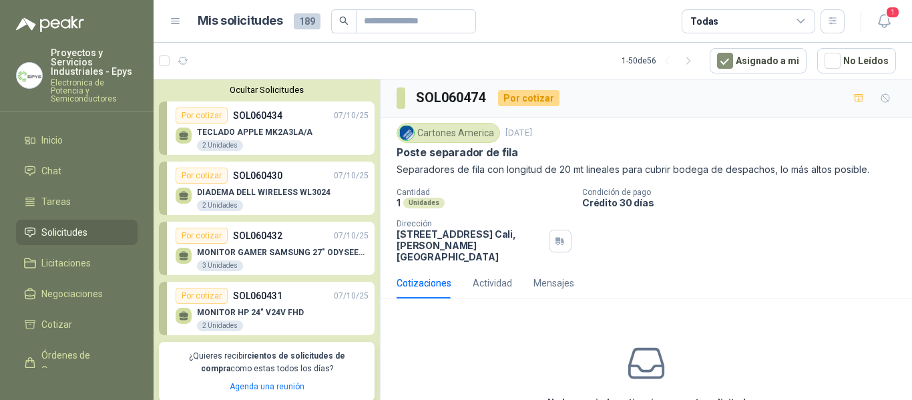
click at [80, 225] on span "Solicitudes" at bounding box center [64, 232] width 46 height 15
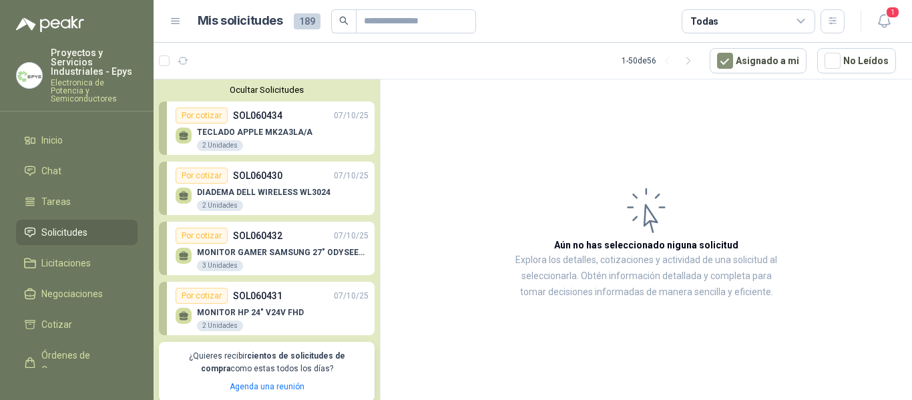
click at [896, 27] on header "Mis solicitudes 189 Todas 1" at bounding box center [533, 21] width 759 height 43
drag, startPoint x: 874, startPoint y: 12, endPoint x: 873, endPoint y: 24, distance: 12.0
click at [873, 27] on button "1" at bounding box center [884, 21] width 24 height 24
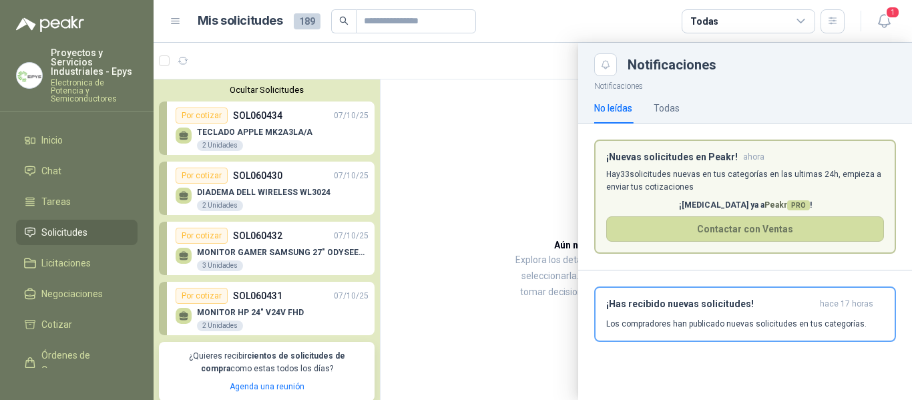
click at [735, 174] on p "Hay 33 solicitudes nuevas en tus categorías en las ultimas 24h, empieza a envia…" at bounding box center [745, 180] width 278 height 25
click at [735, 314] on div "¡Has recibido nuevas solicitudes! hace 17 horas Los compradores han publicado n…" at bounding box center [745, 313] width 278 height 31
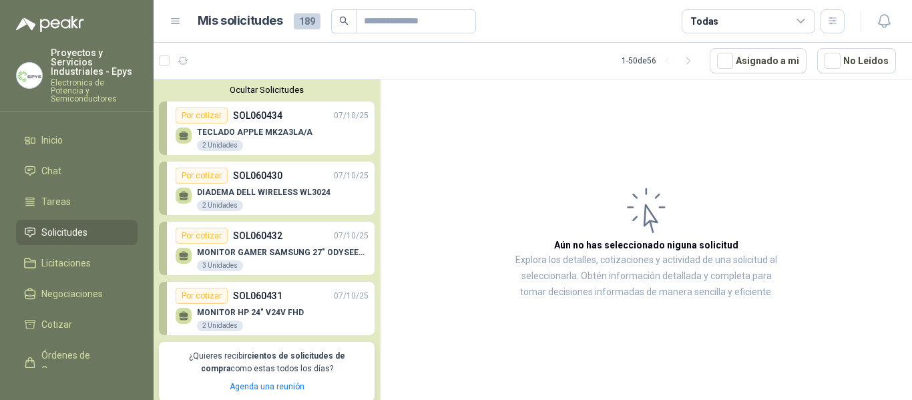
click at [72, 116] on menu "Proyectos y Servicios Industriales - Epys Electronica de Potencia y Semiconduct…" at bounding box center [77, 200] width 154 height 400
click at [67, 133] on li "Inicio" at bounding box center [76, 140] width 105 height 15
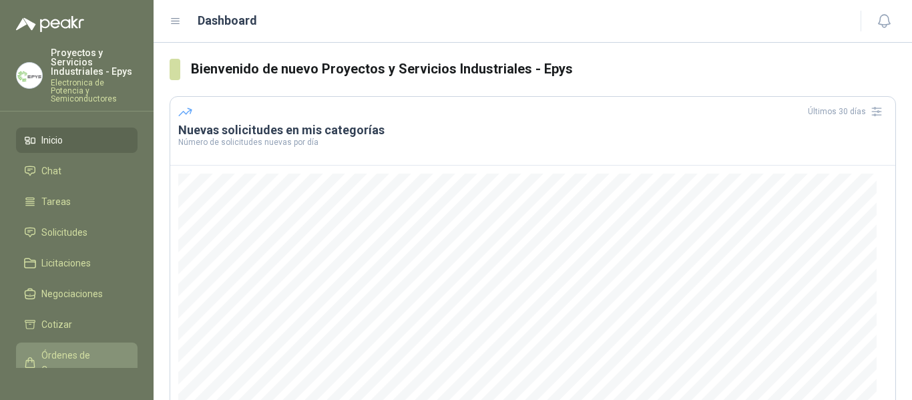
click at [77, 351] on span "Órdenes de Compra" at bounding box center [82, 362] width 83 height 29
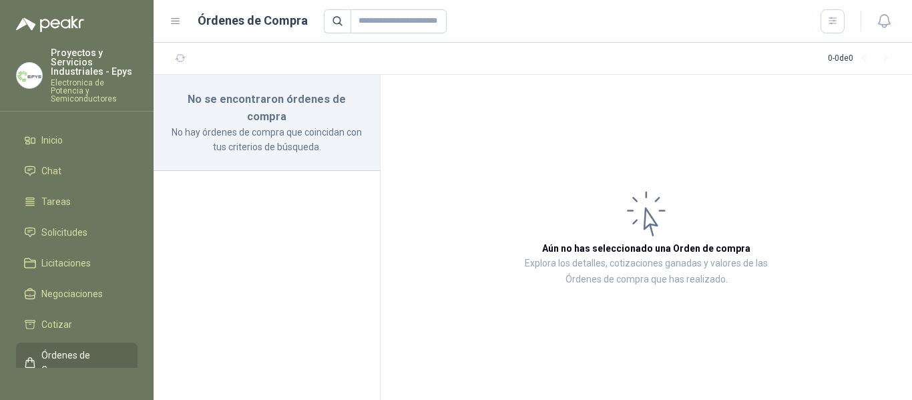
click at [493, 162] on article "Aún no has seleccionado una Orden de compra Explora los detalles, cotizaciones …" at bounding box center [647, 237] width 532 height 325
